Goal: Entertainment & Leisure: Consume media (video, audio)

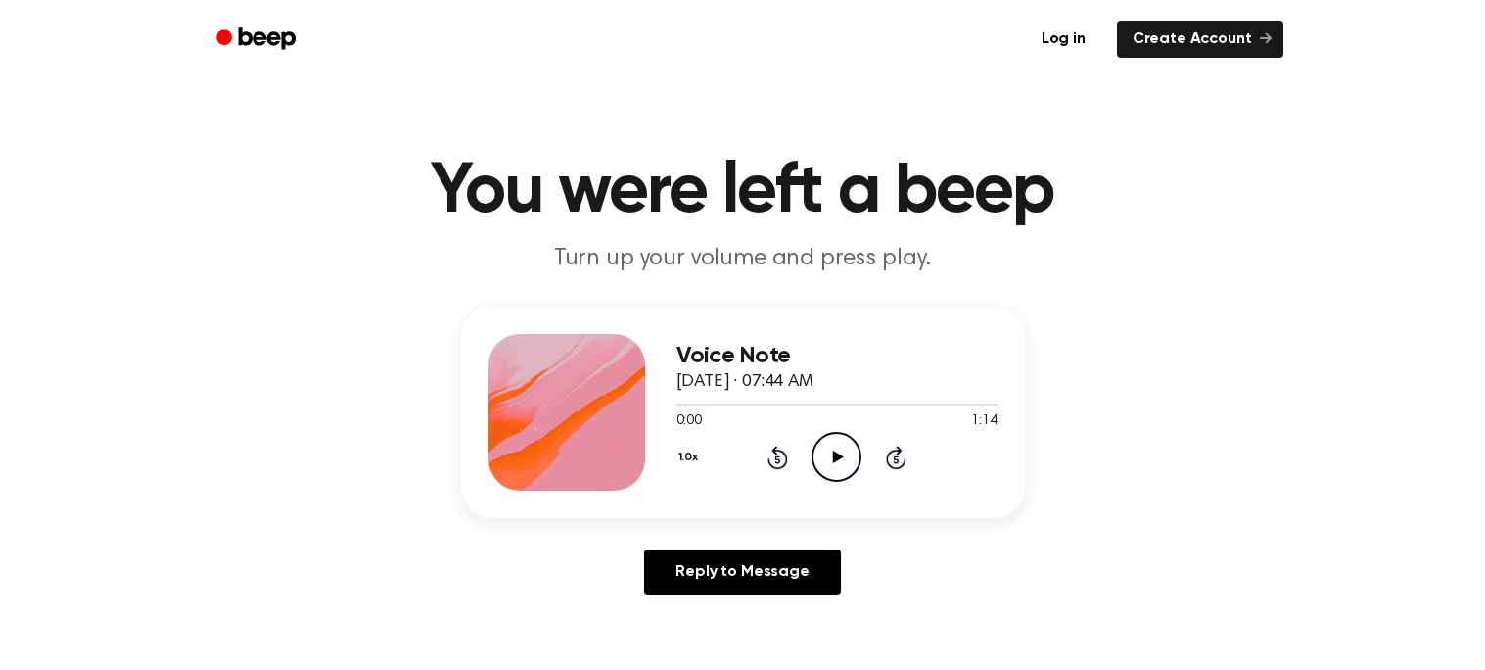
click at [833, 446] on icon "Play Audio" at bounding box center [837, 457] width 50 height 50
click at [835, 450] on icon "Pause Audio" at bounding box center [837, 457] width 50 height 50
click at [773, 449] on icon at bounding box center [777, 456] width 21 height 23
click at [841, 436] on icon "Play Audio" at bounding box center [837, 457] width 50 height 50
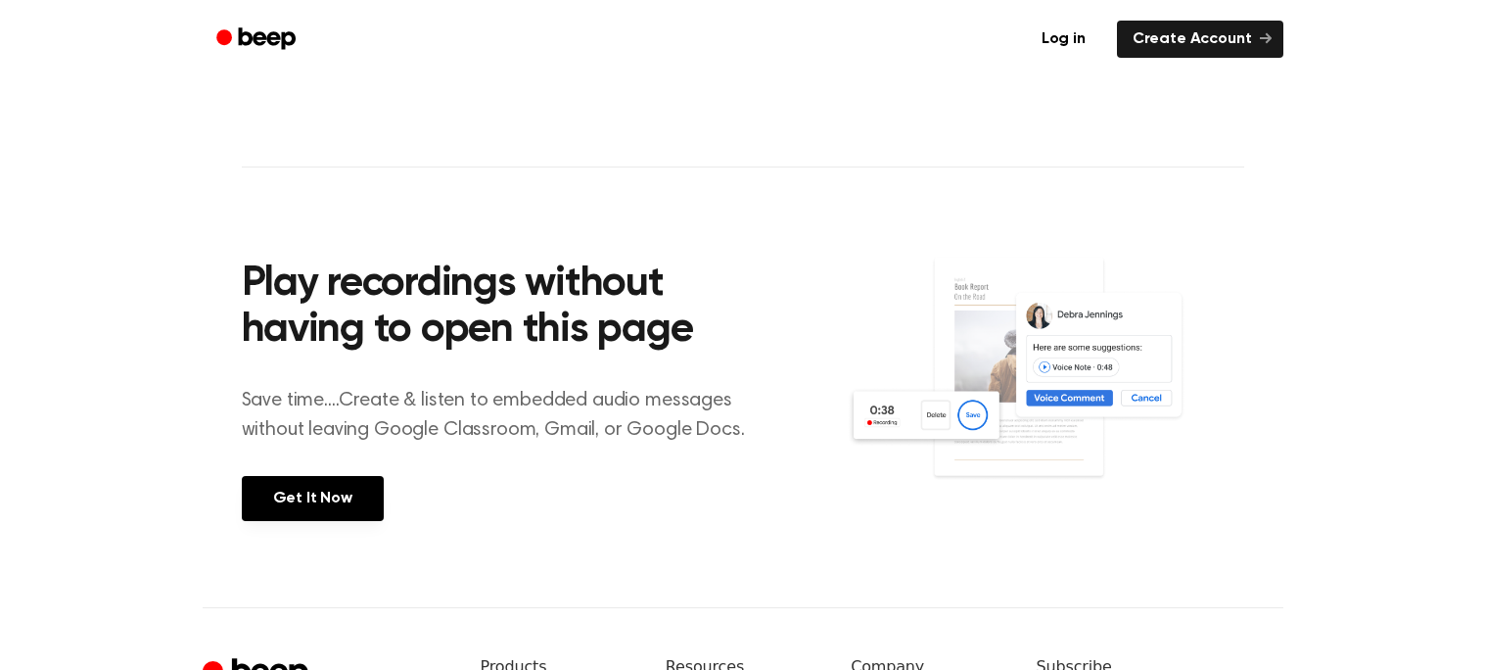
scroll to position [597, 0]
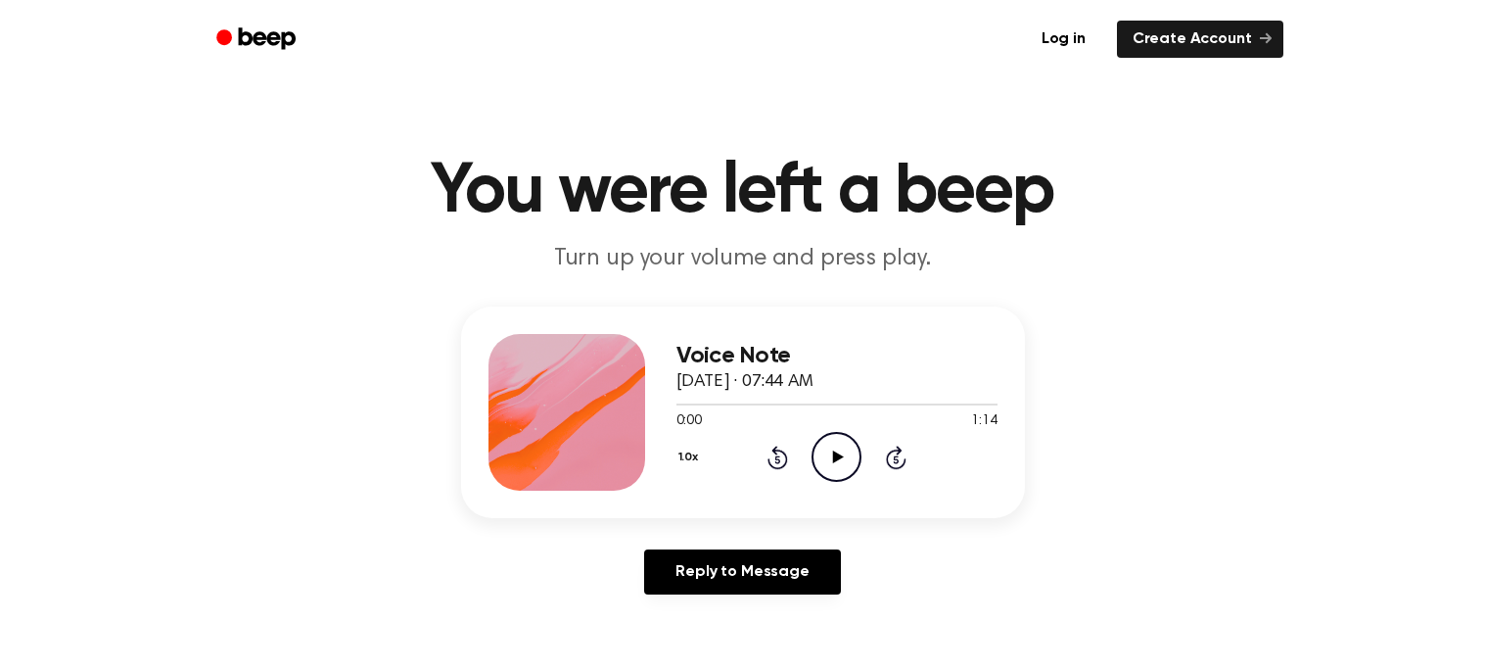
click at [840, 459] on icon "Play Audio" at bounding box center [837, 457] width 50 height 50
click at [838, 458] on icon at bounding box center [836, 456] width 9 height 13
click at [773, 445] on icon at bounding box center [777, 456] width 21 height 23
click at [773, 450] on icon at bounding box center [777, 456] width 21 height 23
click at [837, 460] on icon "Play Audio" at bounding box center [837, 457] width 50 height 50
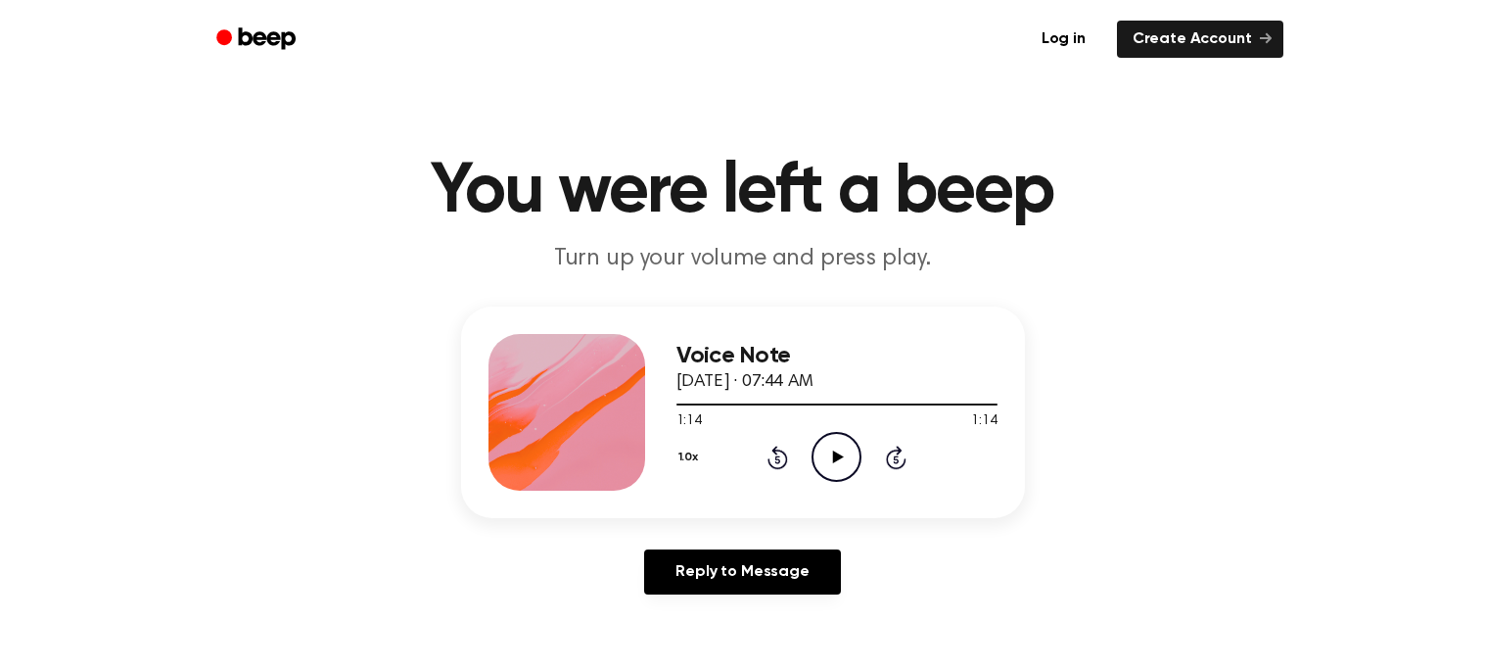
click at [895, 452] on icon "Skip 5 seconds" at bounding box center [896, 456] width 22 height 25
click at [739, 354] on h3 "Voice Note" at bounding box center [836, 356] width 321 height 26
click at [766, 382] on span "[DATE] · 07:44 AM" at bounding box center [744, 382] width 137 height 18
click at [893, 459] on icon "Skip 5 seconds" at bounding box center [896, 456] width 22 height 25
click at [742, 369] on div "Voice Note September 6, 2024 · 07:44 AM" at bounding box center [836, 369] width 321 height 53
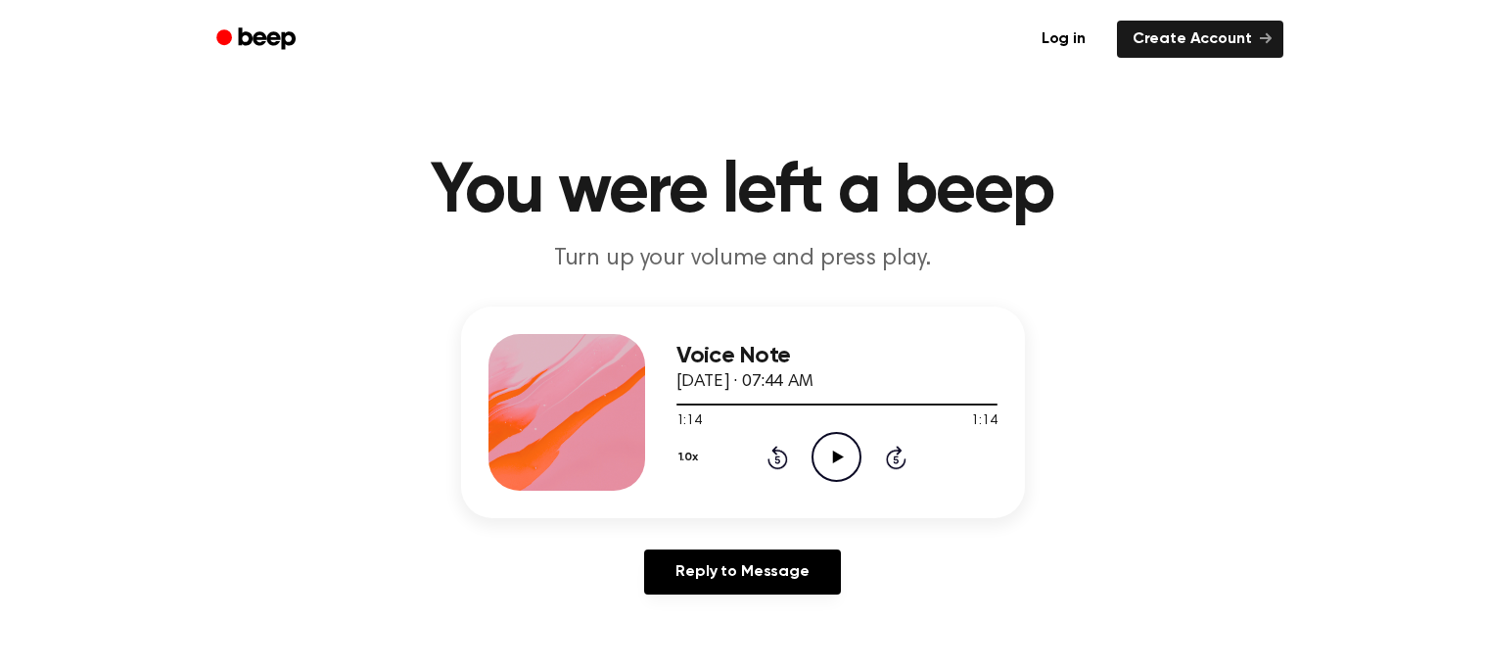
click at [738, 350] on h3 "Voice Note" at bounding box center [836, 356] width 321 height 26
click at [841, 255] on p "Turn up your volume and press play." at bounding box center [743, 259] width 752 height 32
